Goal: Use online tool/utility: Utilize a website feature to perform a specific function

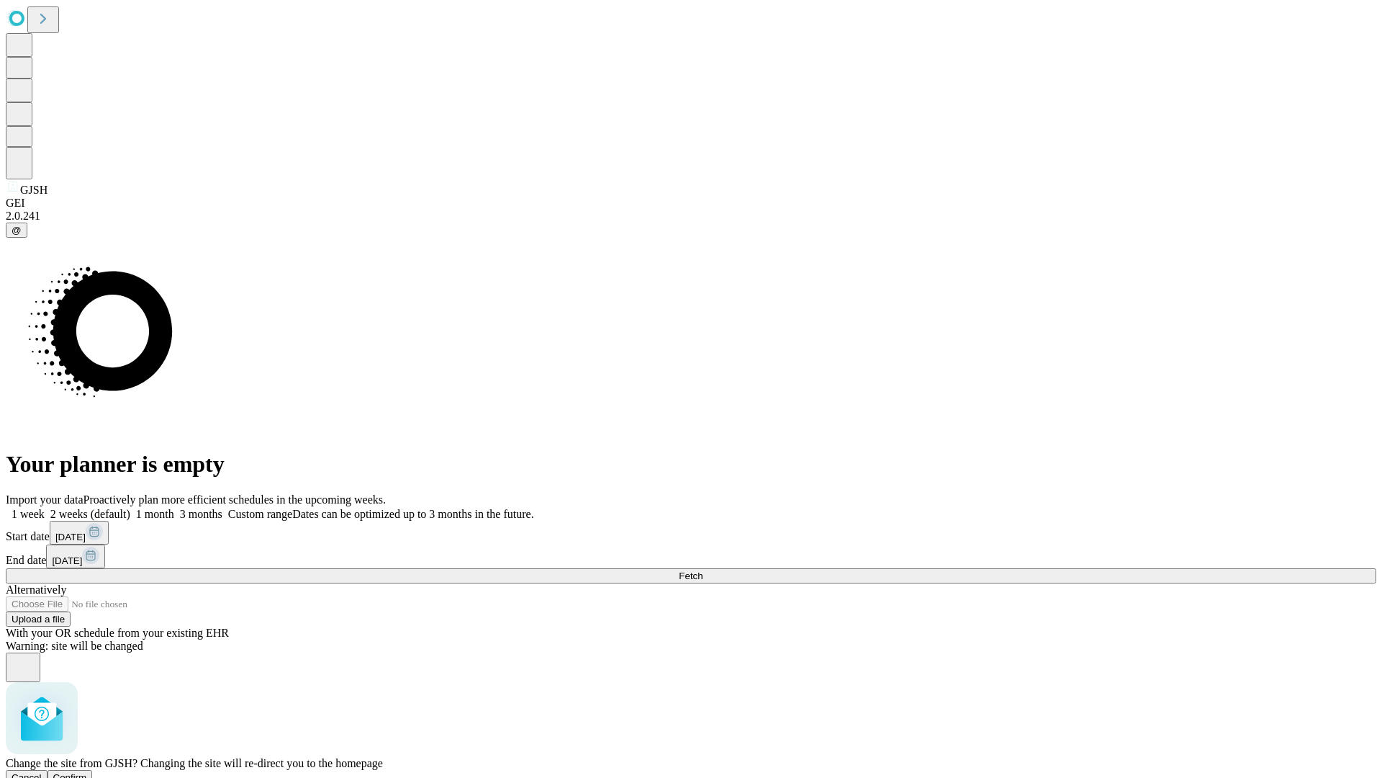
click at [87, 772] on span "Confirm" at bounding box center [70, 777] width 34 height 11
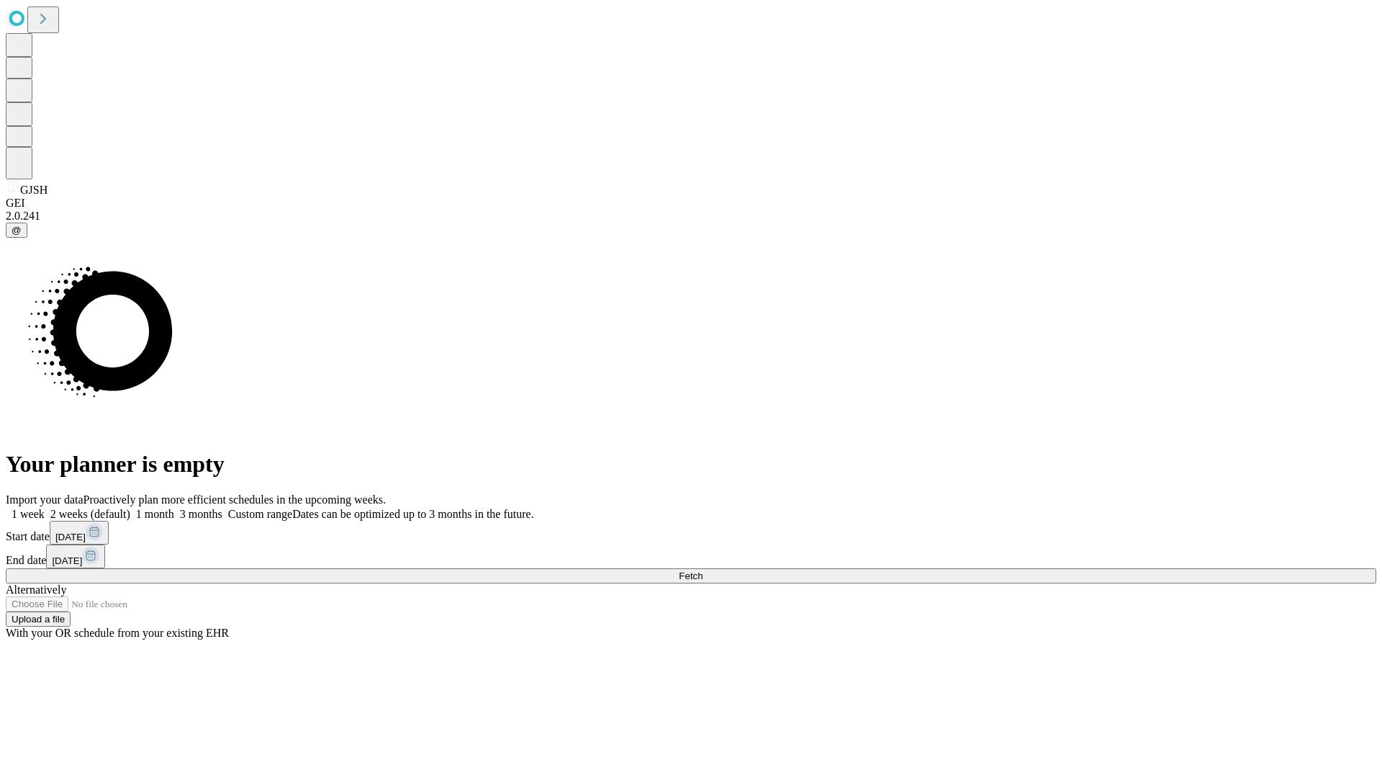
click at [174, 508] on label "1 month" at bounding box center [152, 514] width 44 height 12
click at [703, 570] on span "Fetch" at bounding box center [691, 575] width 24 height 11
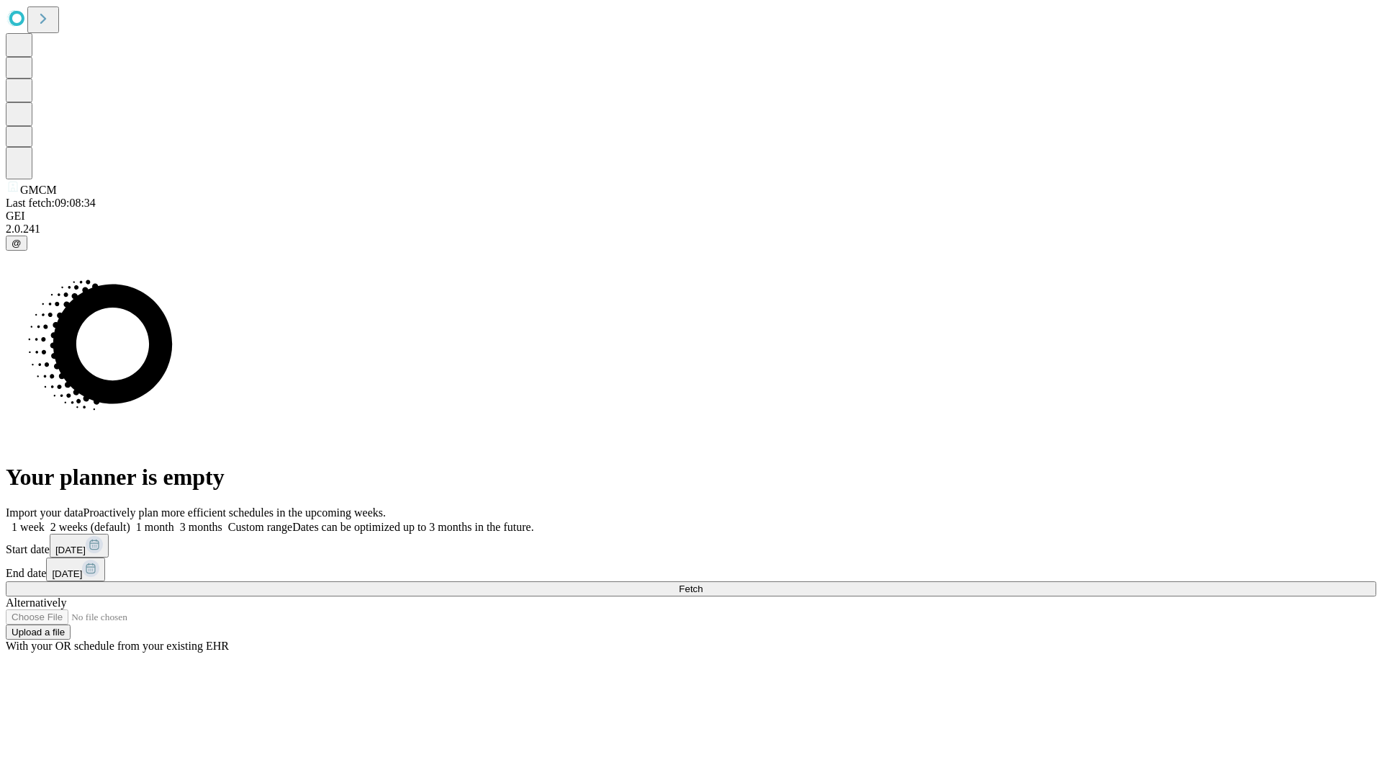
click at [174, 521] on label "1 month" at bounding box center [152, 527] width 44 height 12
click at [703, 583] on span "Fetch" at bounding box center [691, 588] width 24 height 11
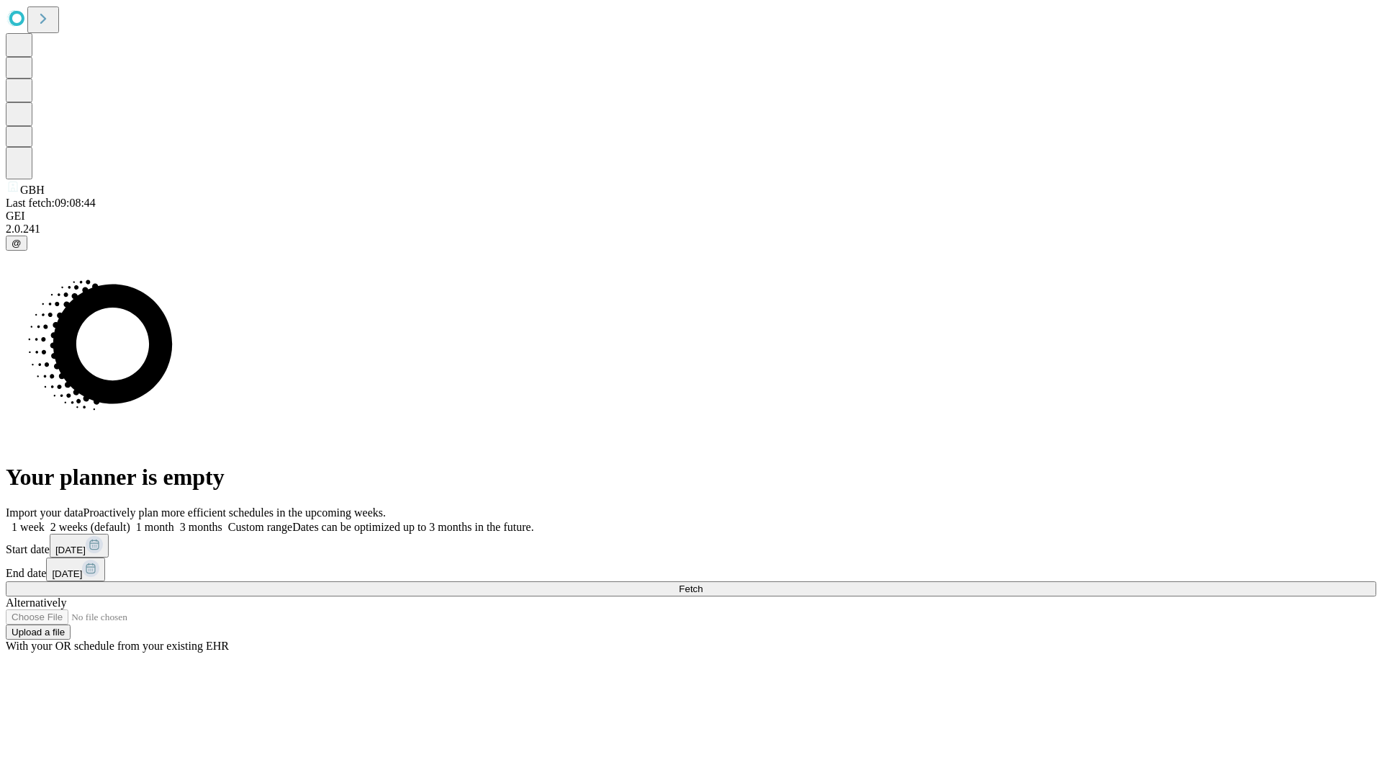
click at [174, 521] on label "1 month" at bounding box center [152, 527] width 44 height 12
click at [703, 583] on span "Fetch" at bounding box center [691, 588] width 24 height 11
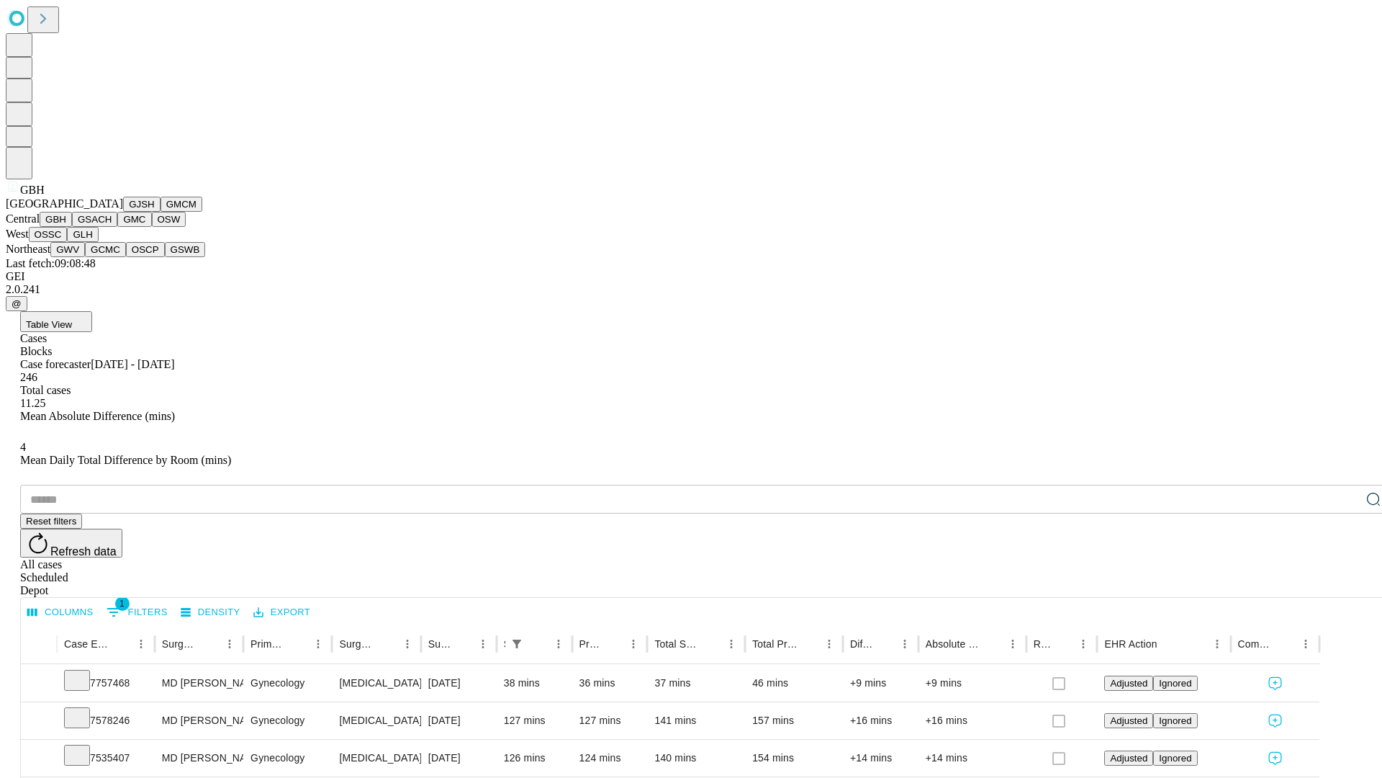
click at [112, 227] on button "GSACH" at bounding box center [94, 219] width 45 height 15
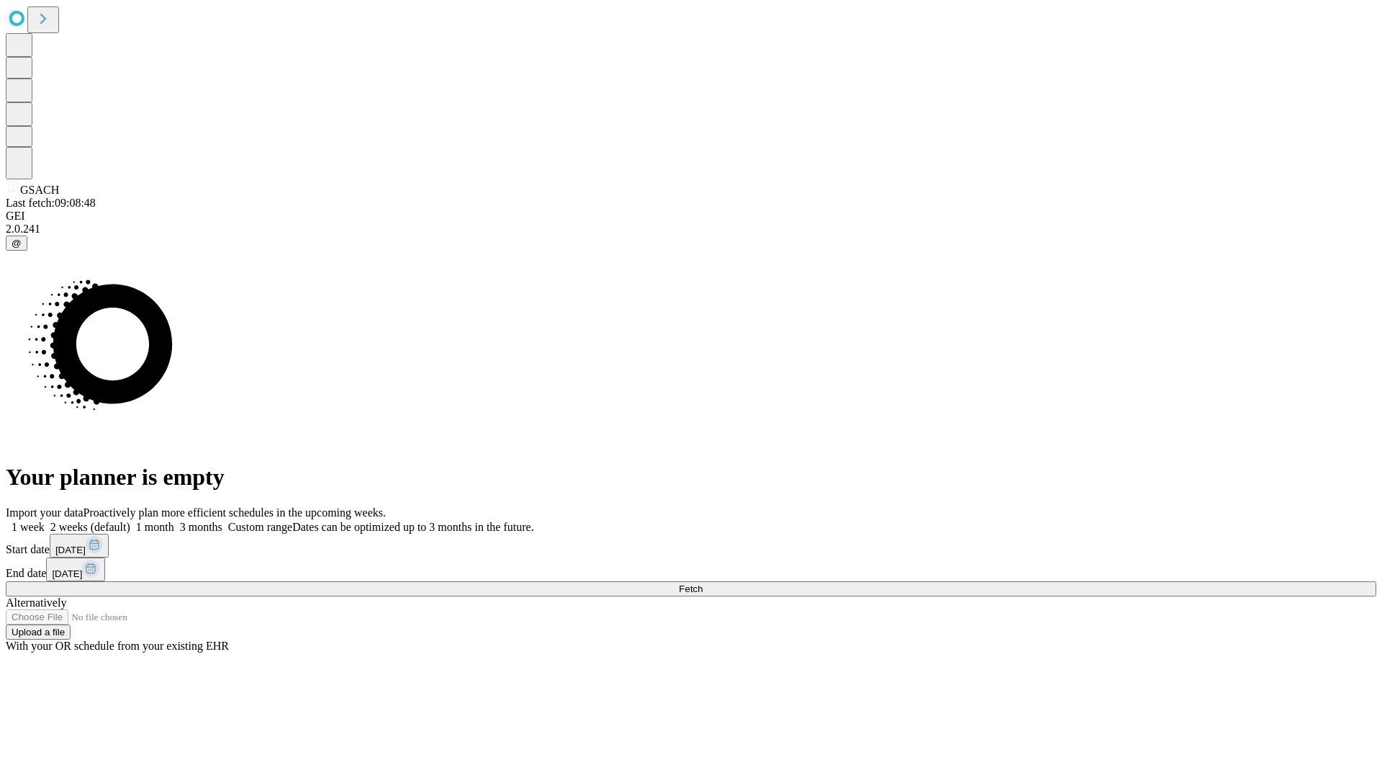
click at [174, 521] on label "1 month" at bounding box center [152, 527] width 44 height 12
click at [703, 583] on span "Fetch" at bounding box center [691, 588] width 24 height 11
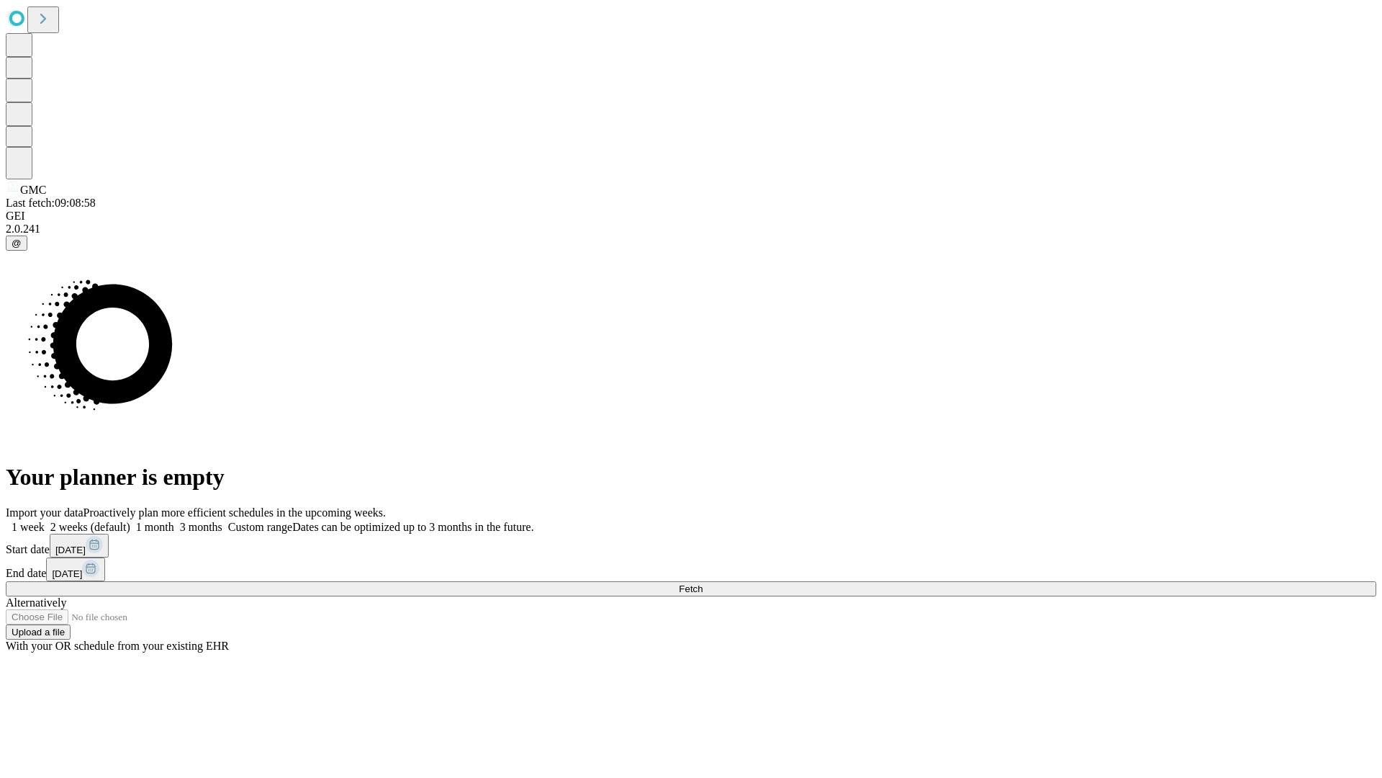
click at [174, 521] on label "1 month" at bounding box center [152, 527] width 44 height 12
click at [703, 583] on span "Fetch" at bounding box center [691, 588] width 24 height 11
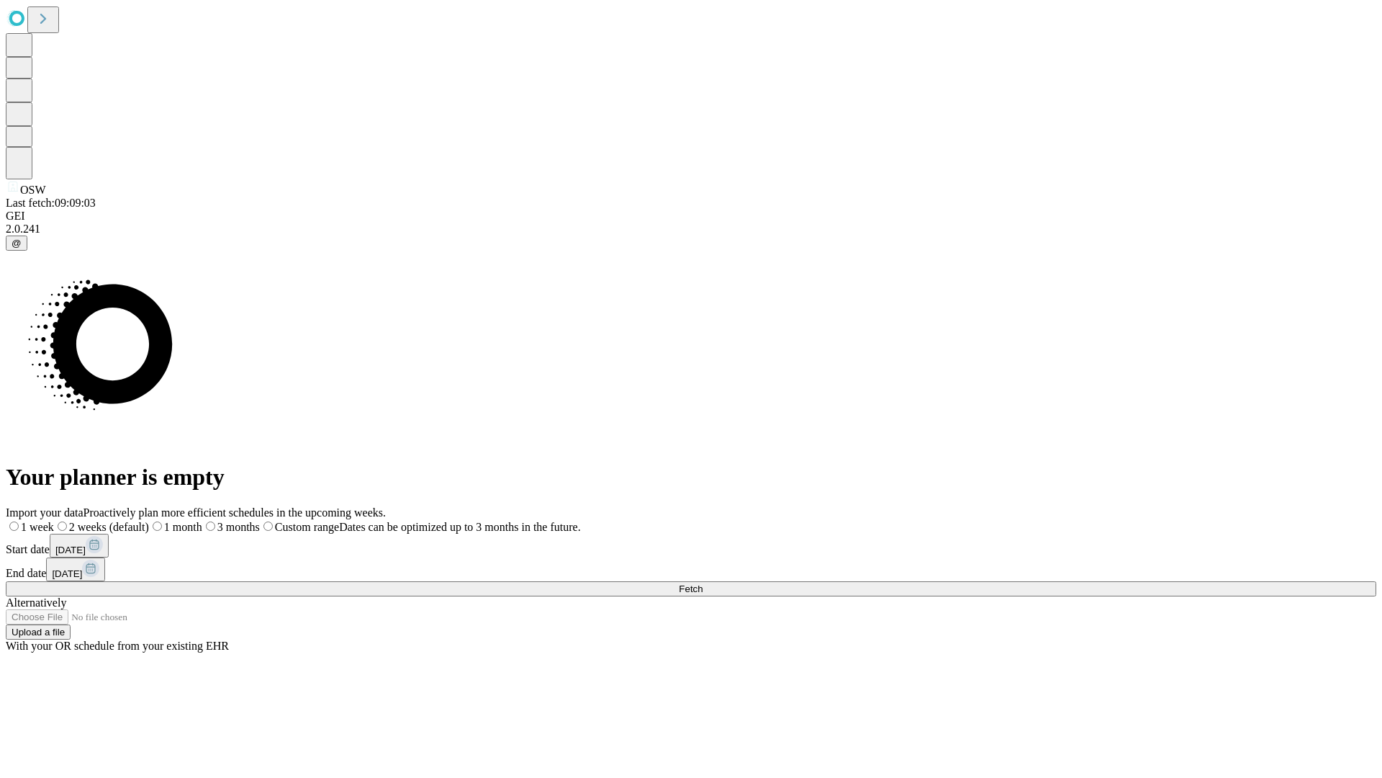
click at [202, 521] on label "1 month" at bounding box center [175, 527] width 53 height 12
click at [703, 583] on span "Fetch" at bounding box center [691, 588] width 24 height 11
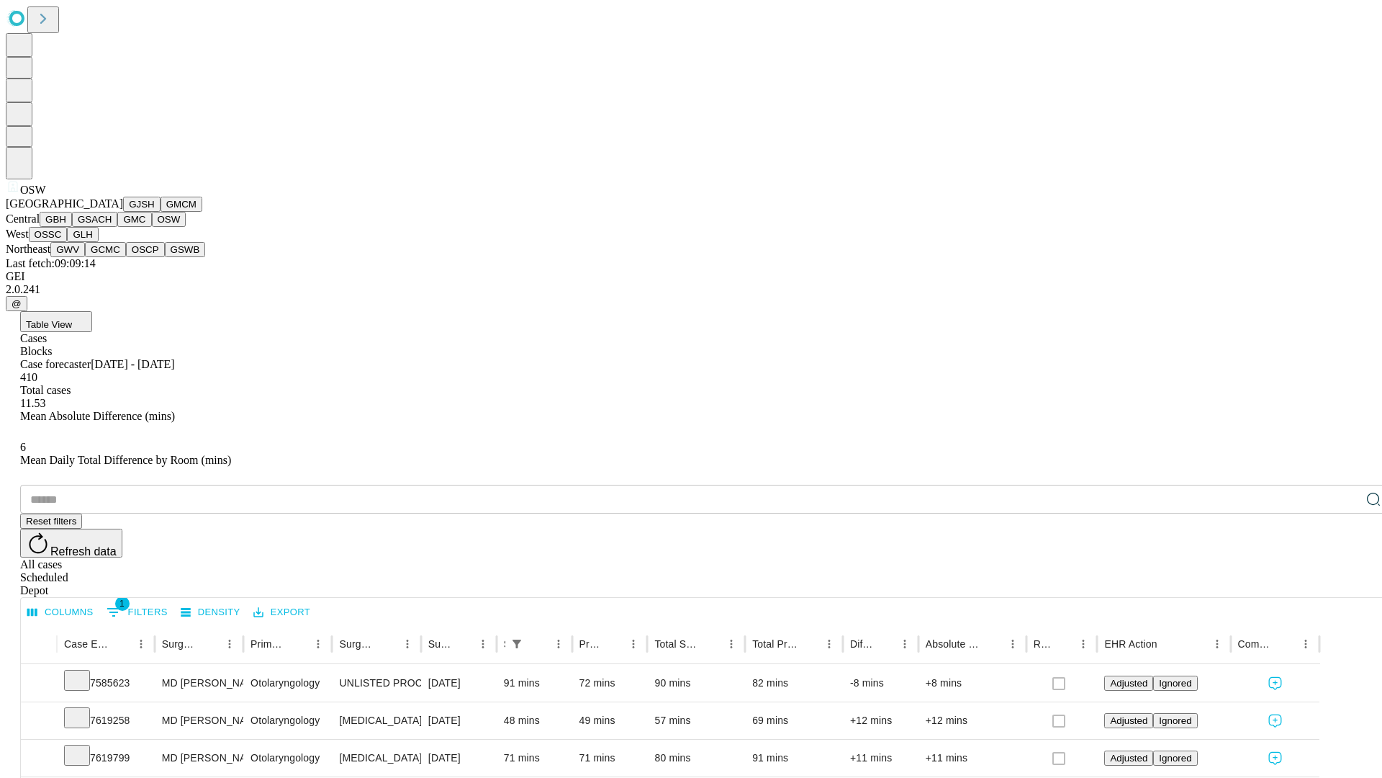
click at [68, 242] on button "OSSC" at bounding box center [48, 234] width 39 height 15
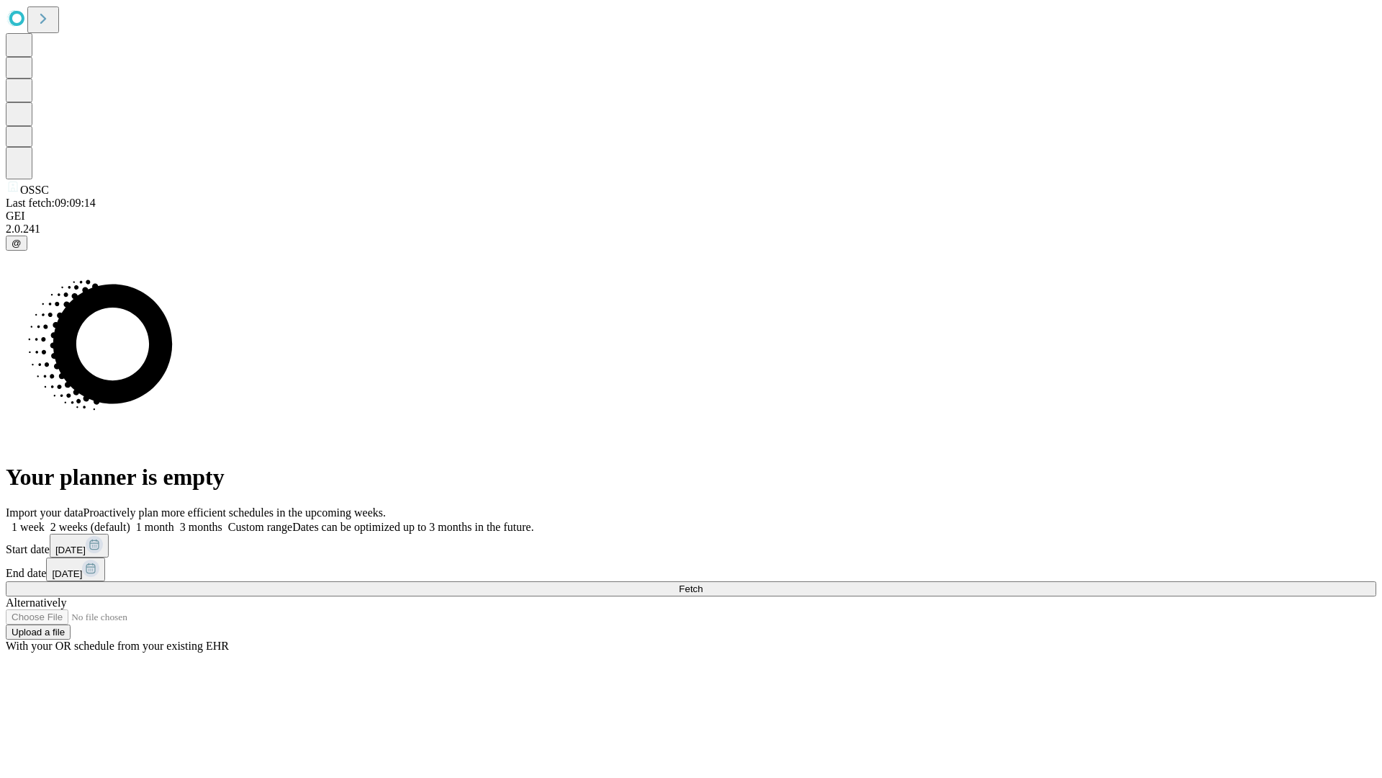
click at [174, 521] on label "1 month" at bounding box center [152, 527] width 44 height 12
click at [703, 583] on span "Fetch" at bounding box center [691, 588] width 24 height 11
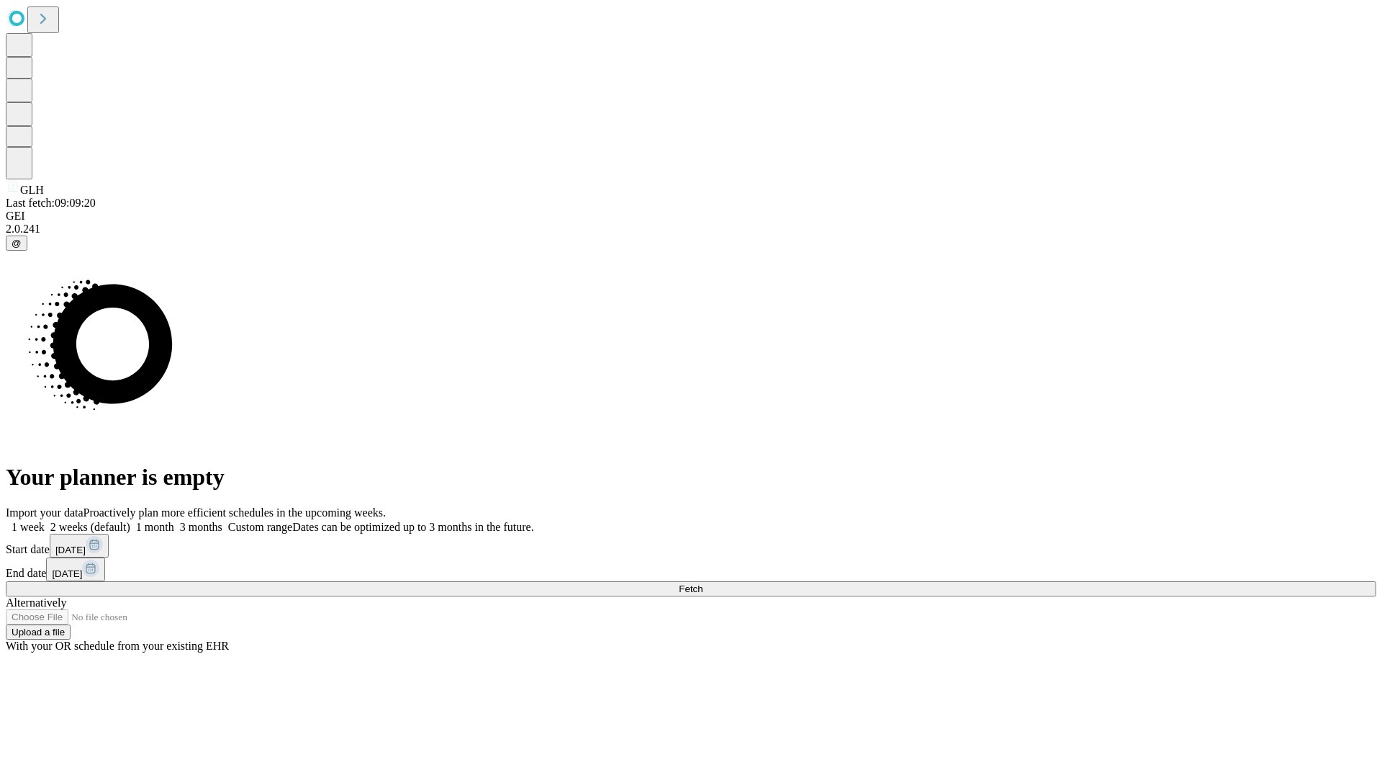
click at [174, 521] on label "1 month" at bounding box center [152, 527] width 44 height 12
click at [703, 583] on span "Fetch" at bounding box center [691, 588] width 24 height 11
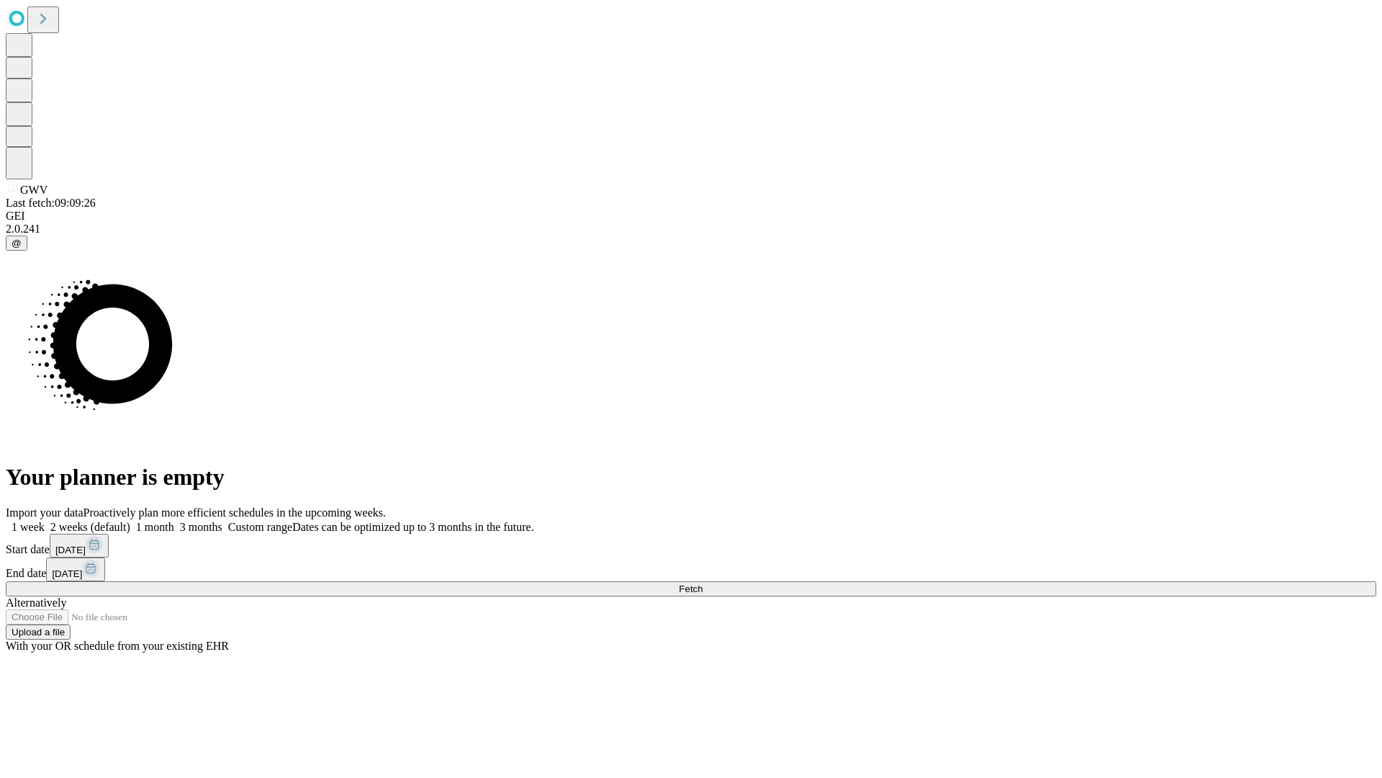
click at [174, 521] on label "1 month" at bounding box center [152, 527] width 44 height 12
click at [703, 583] on span "Fetch" at bounding box center [691, 588] width 24 height 11
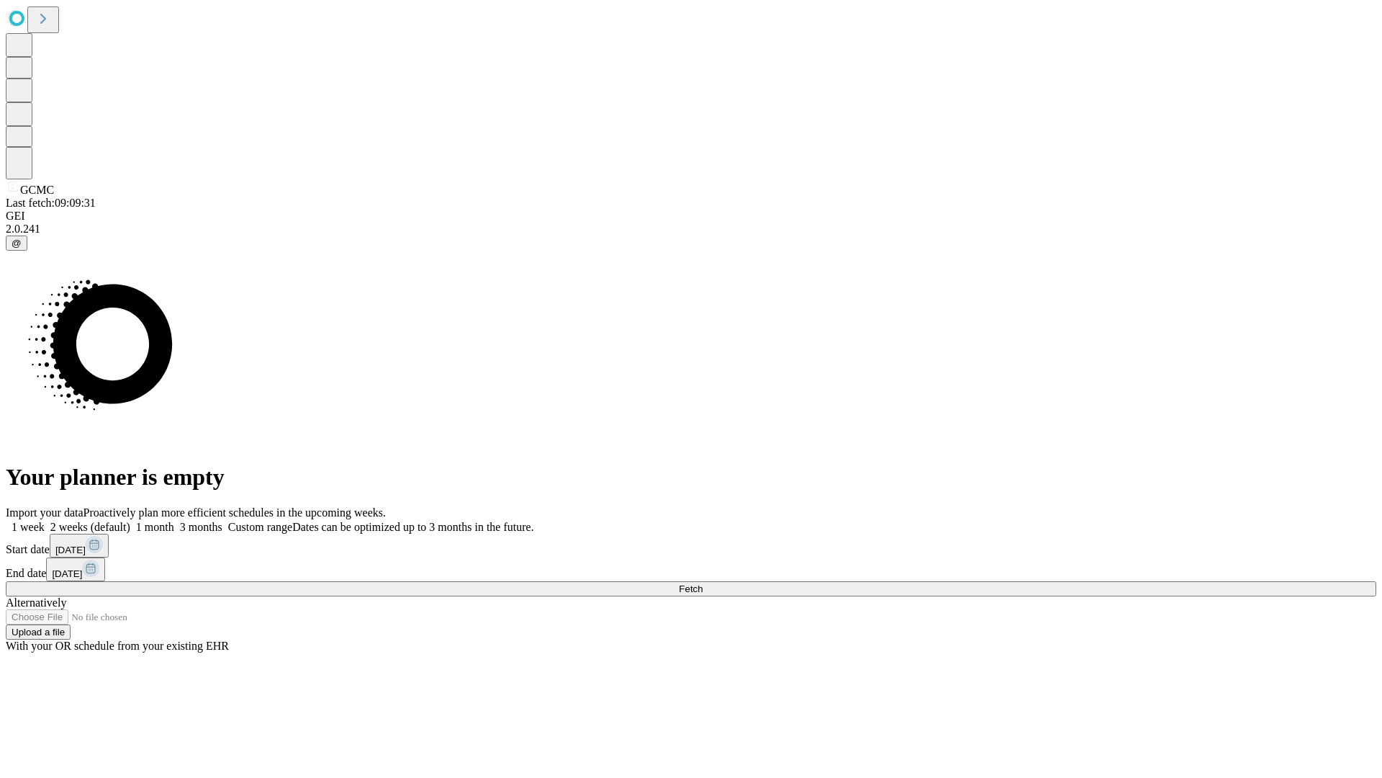
click at [174, 521] on label "1 month" at bounding box center [152, 527] width 44 height 12
click at [703, 583] on span "Fetch" at bounding box center [691, 588] width 24 height 11
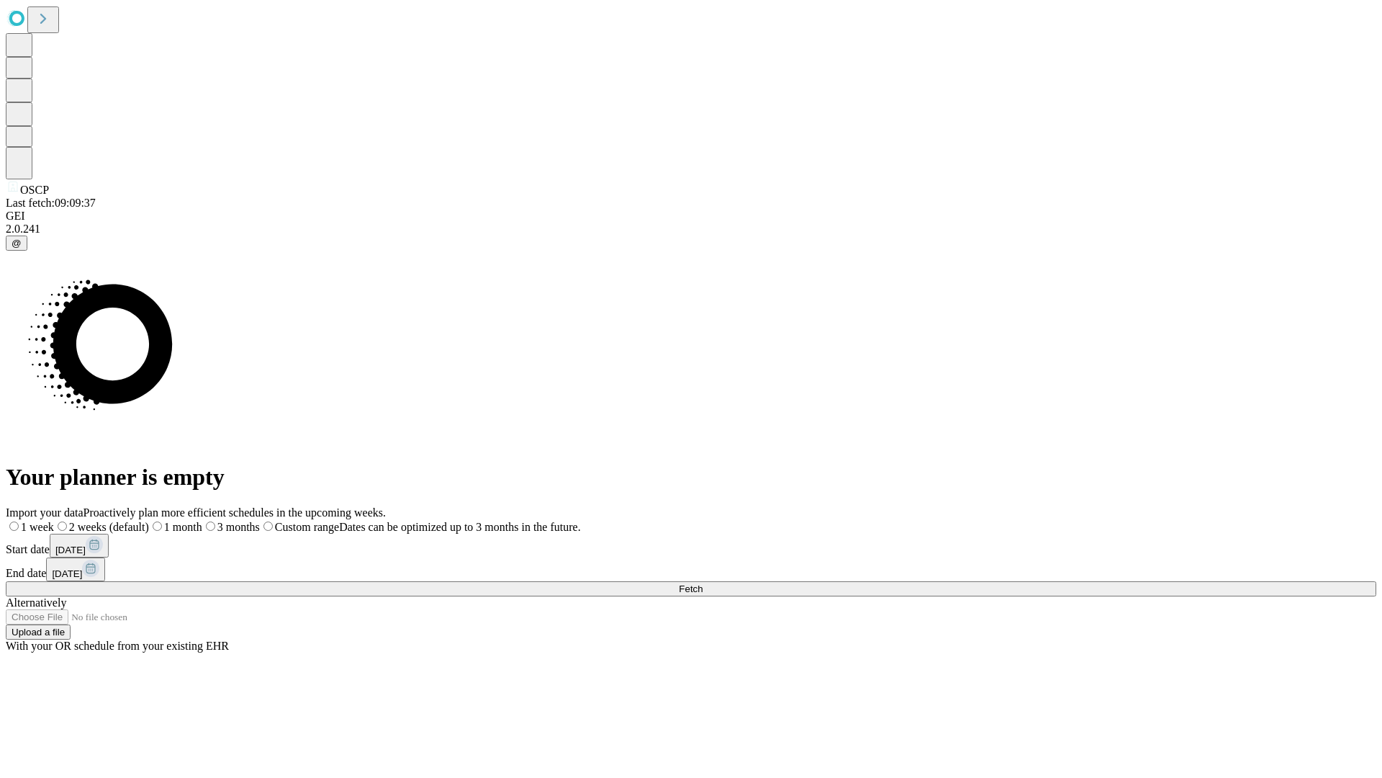
click at [202, 521] on label "1 month" at bounding box center [175, 527] width 53 height 12
click at [703, 583] on span "Fetch" at bounding box center [691, 588] width 24 height 11
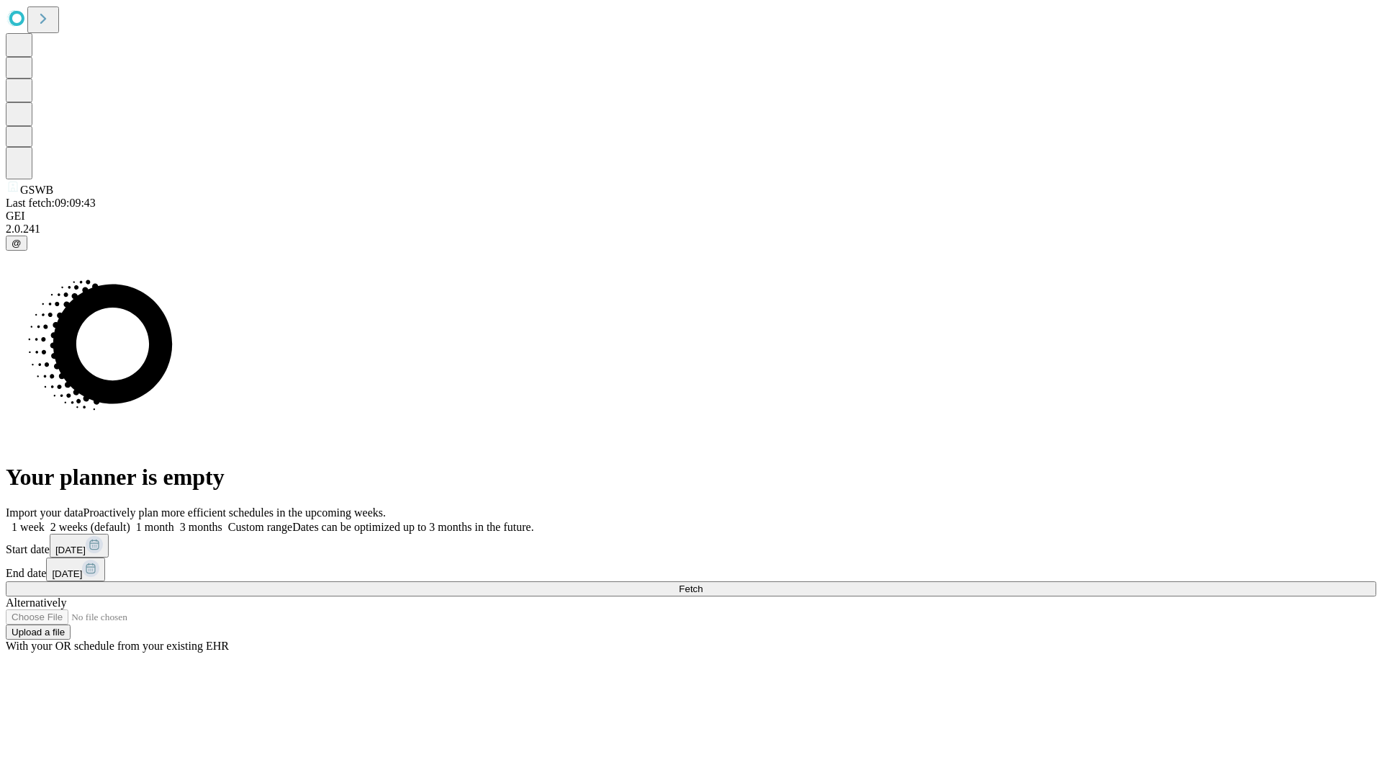
click at [174, 521] on label "1 month" at bounding box center [152, 527] width 44 height 12
click at [703, 583] on span "Fetch" at bounding box center [691, 588] width 24 height 11
